Goal: Navigation & Orientation: Find specific page/section

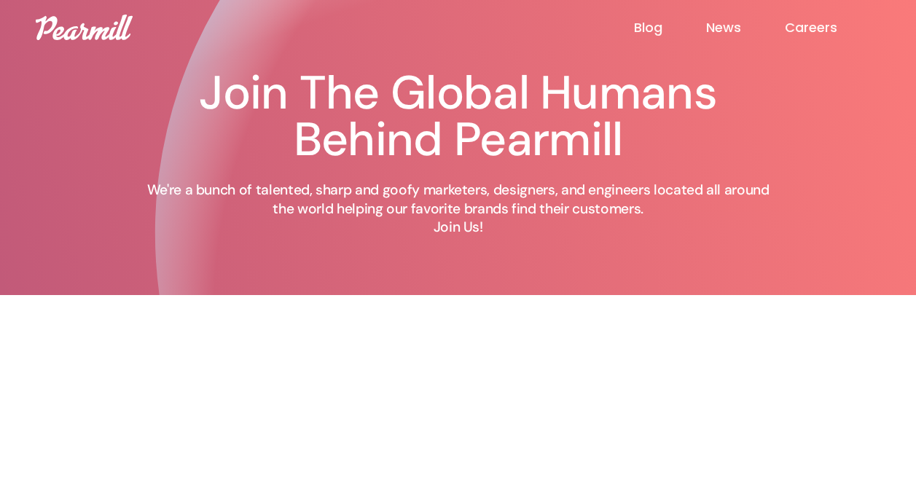
click at [805, 23] on link "Careers" at bounding box center [832, 27] width 96 height 17
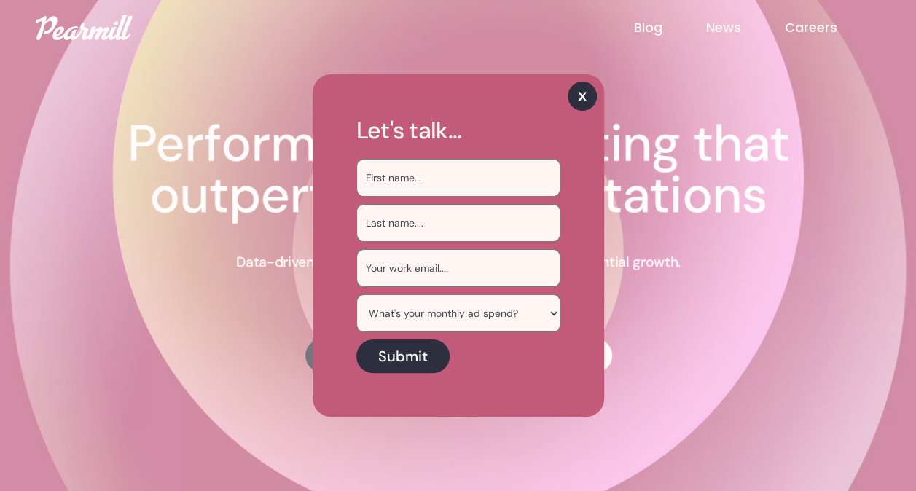
click at [577, 92] on img at bounding box center [582, 96] width 29 height 29
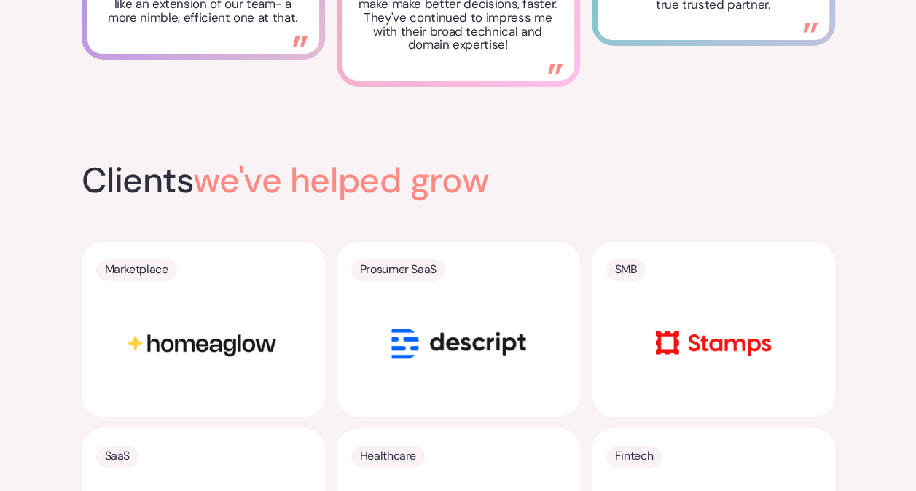
scroll to position [52, 0]
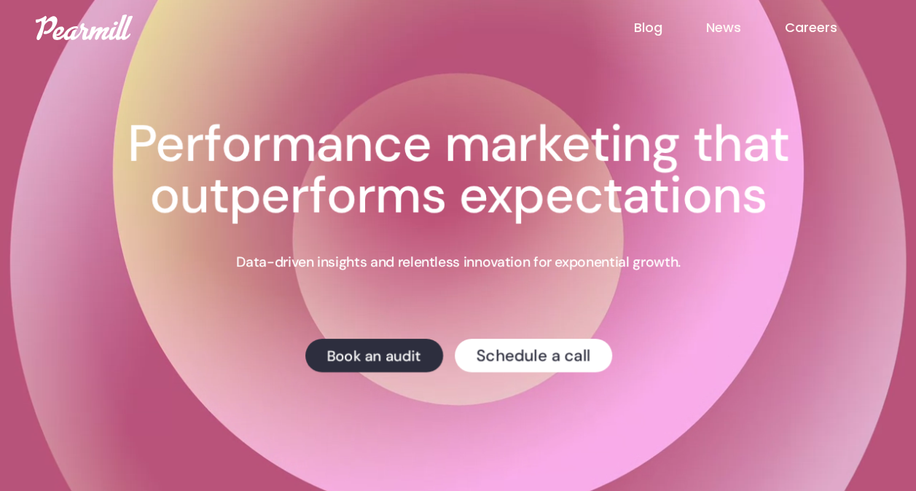
click at [826, 26] on link "Careers" at bounding box center [832, 27] width 96 height 19
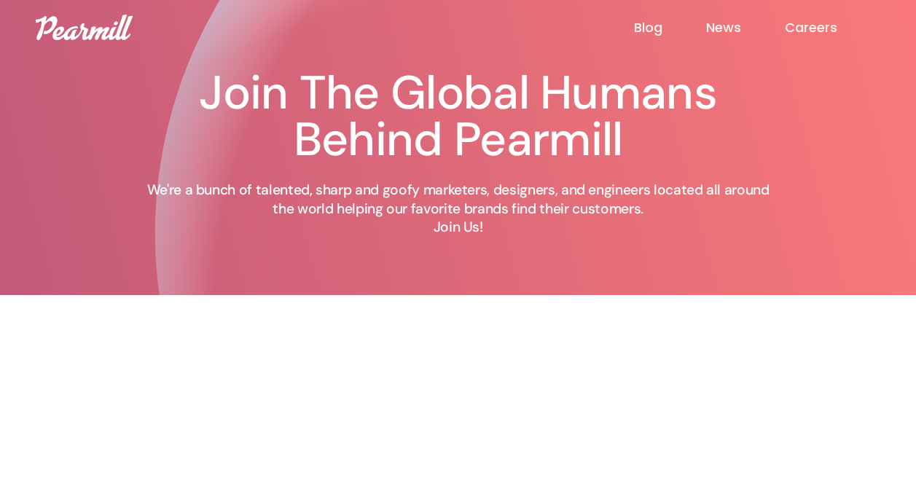
click at [91, 28] on img at bounding box center [84, 28] width 97 height 26
